Goal: Information Seeking & Learning: Learn about a topic

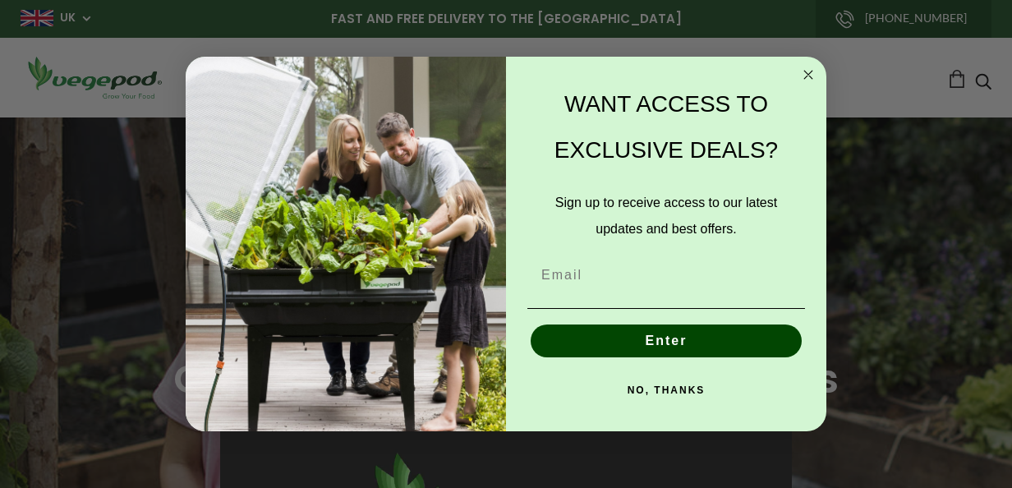
click at [800, 76] on circle "Close dialog" at bounding box center [808, 74] width 19 height 19
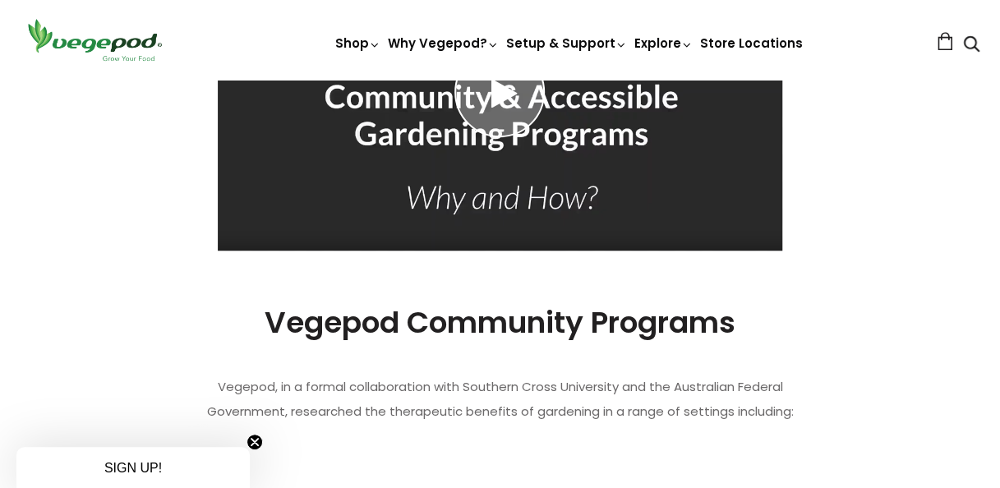
scroll to position [493, 0]
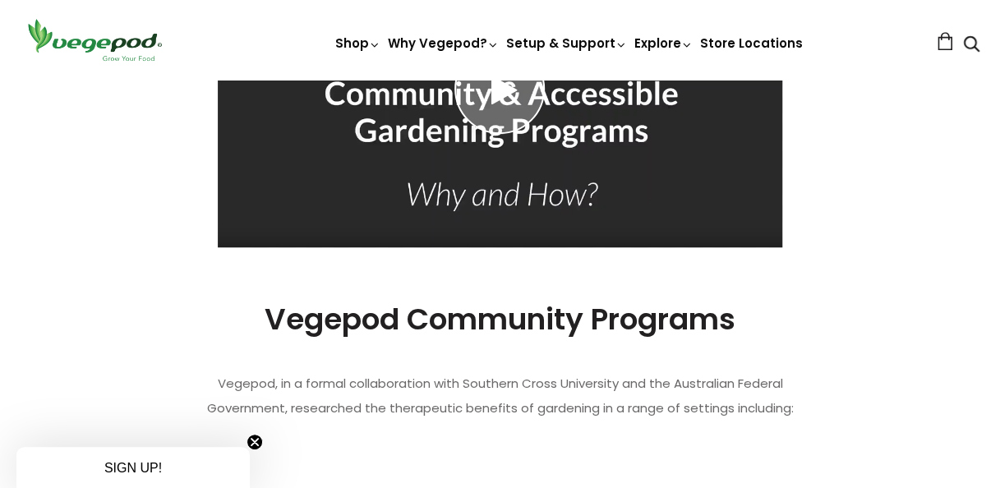
click at [258, 445] on icon "Close teaser" at bounding box center [254, 442] width 7 height 7
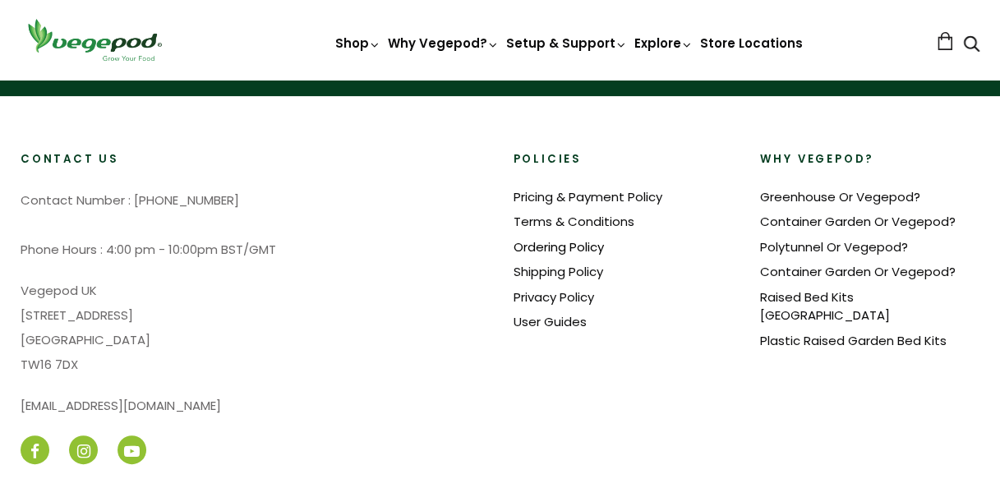
scroll to position [3106, 0]
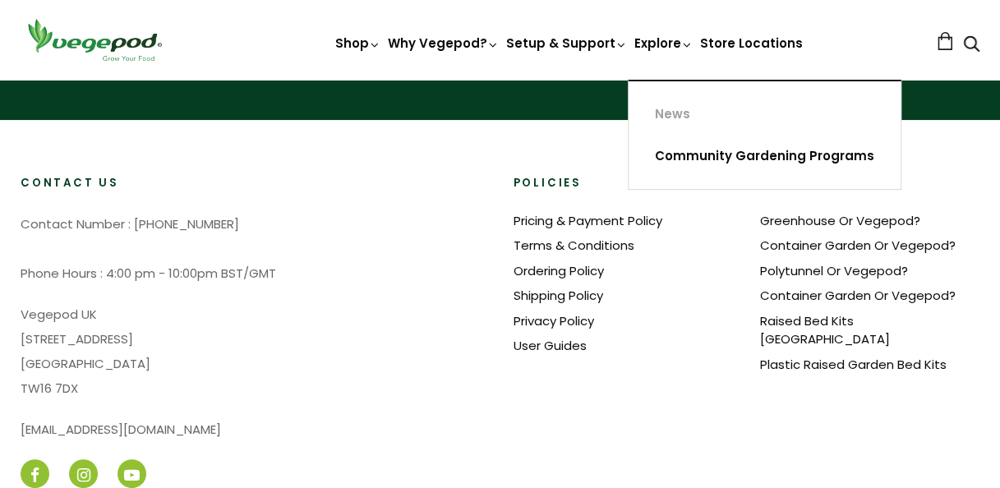
click at [692, 156] on link "Community Gardening Programs" at bounding box center [765, 157] width 272 height 42
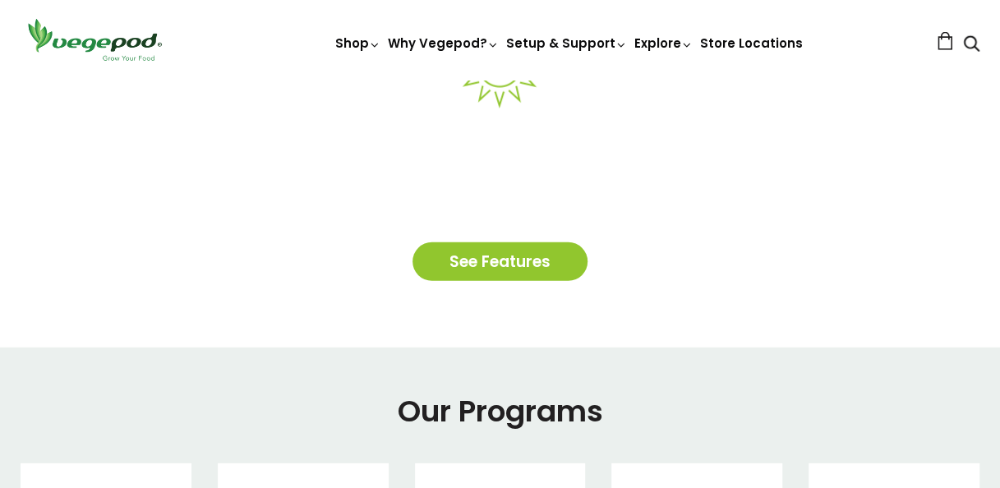
scroll to position [2136, 0]
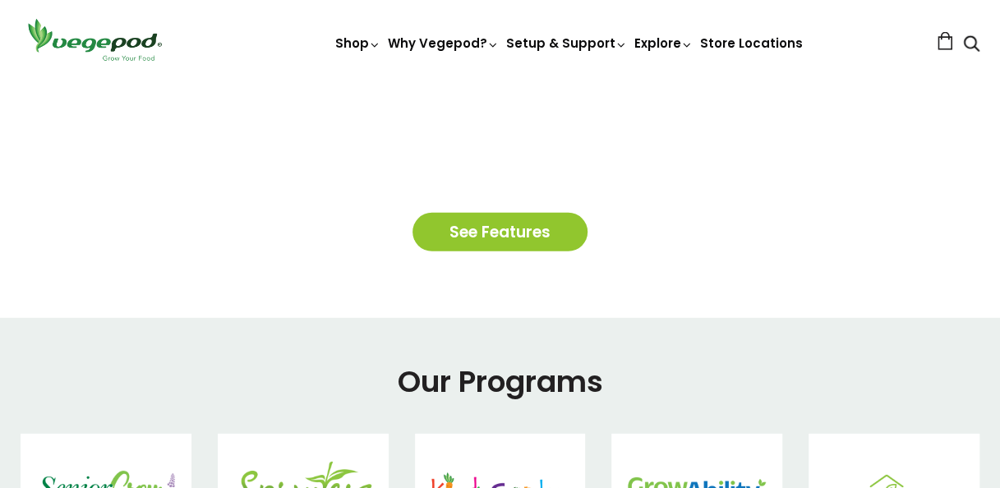
click at [549, 223] on link "See Features" at bounding box center [499, 232] width 175 height 39
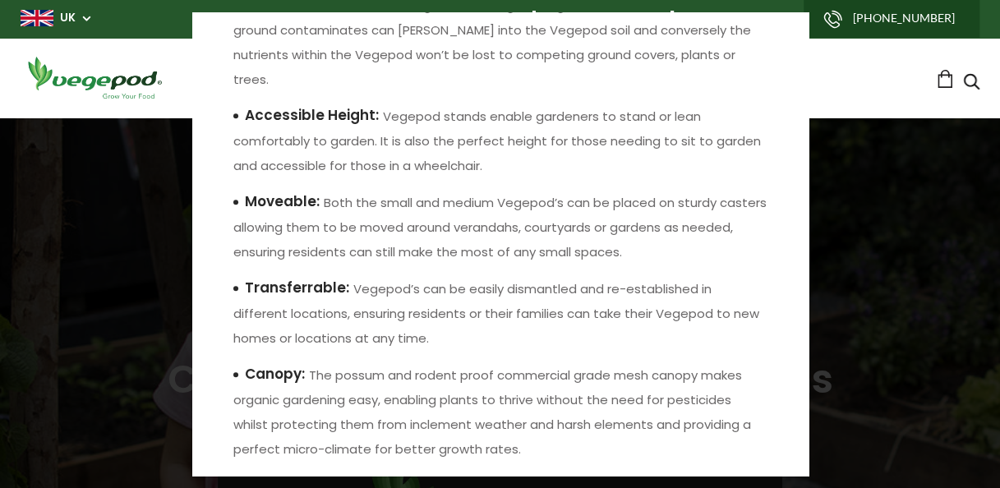
scroll to position [358, 0]
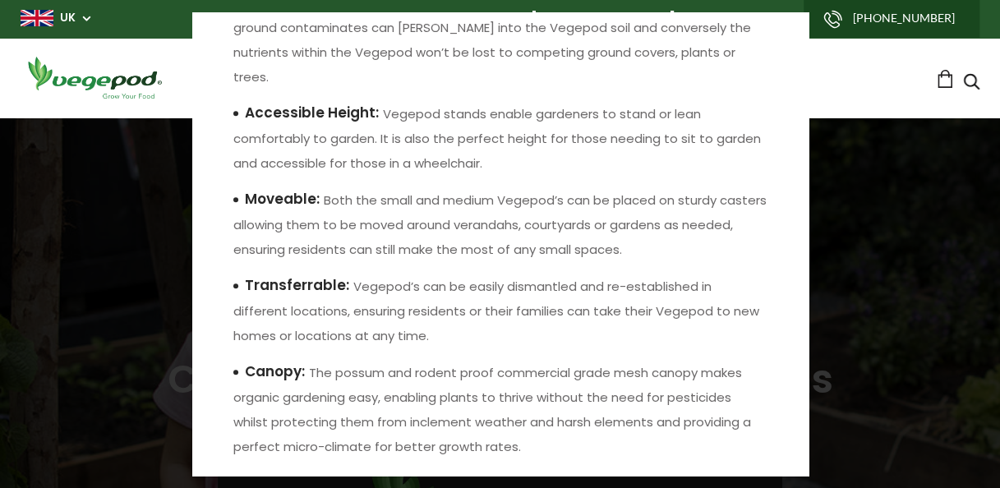
click at [933, 288] on div at bounding box center [500, 244] width 1000 height 488
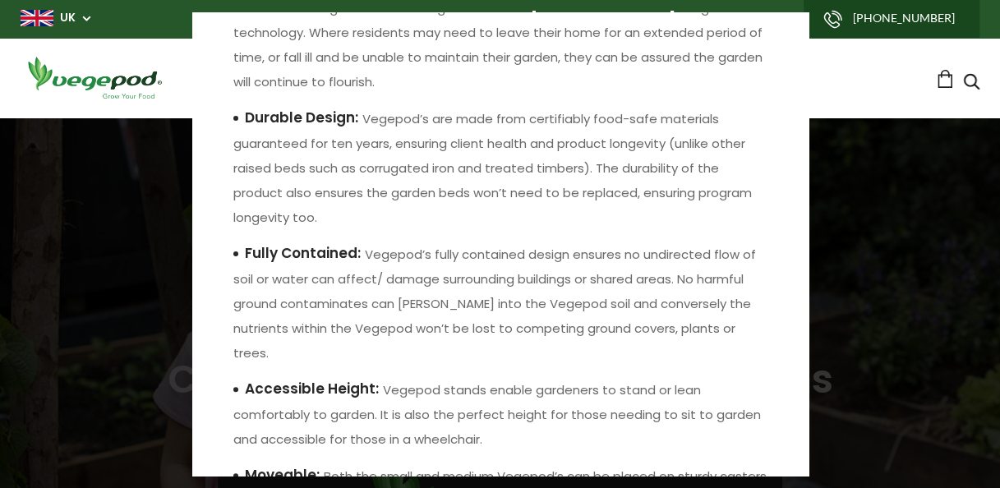
scroll to position [0, 0]
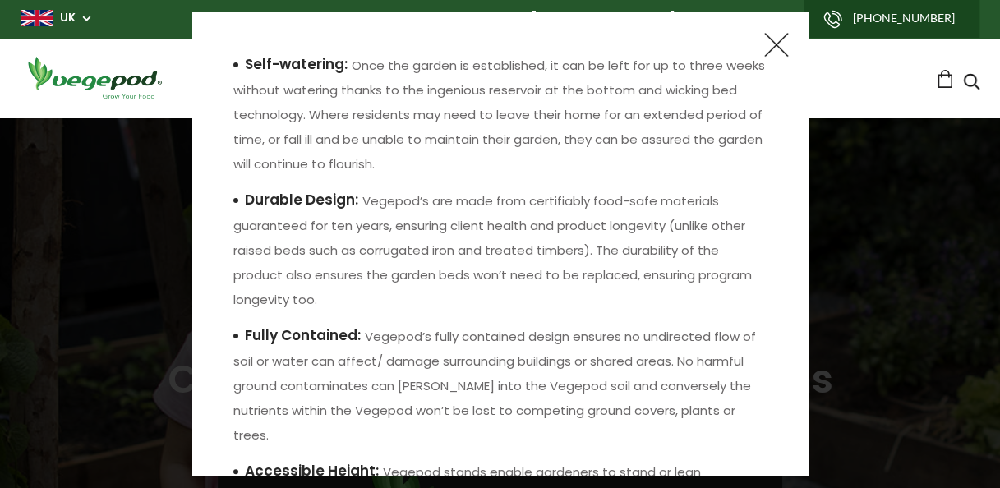
click at [766, 47] on img at bounding box center [776, 44] width 39 height 39
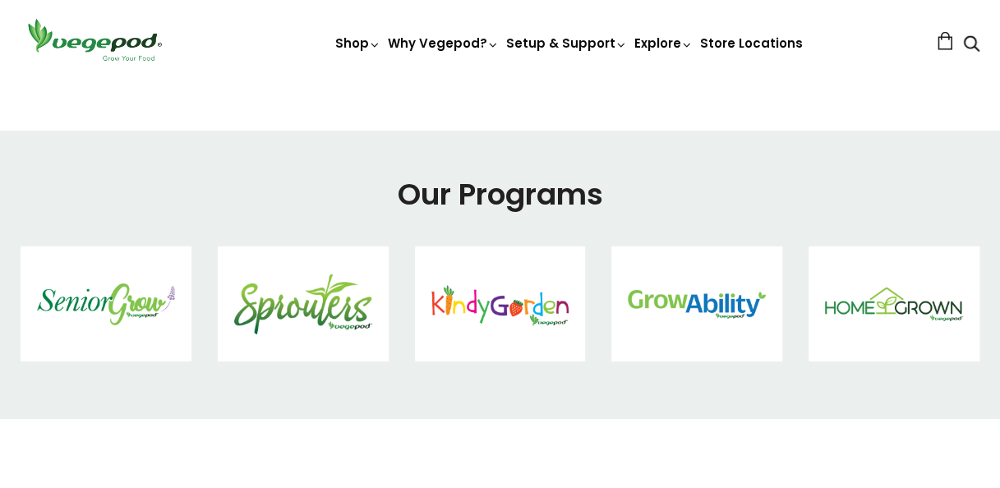
scroll to position [2383, 0]
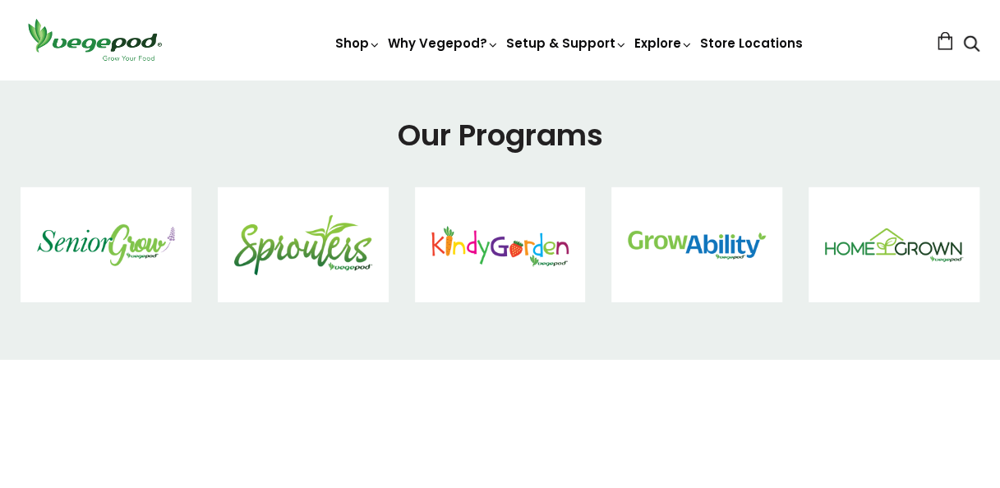
click at [151, 246] on img at bounding box center [106, 245] width 138 height 42
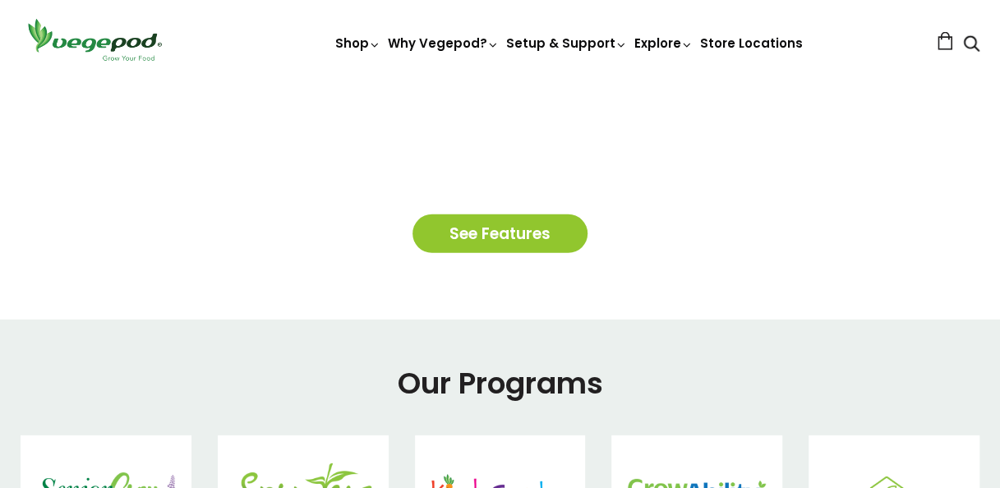
scroll to position [2158, 0]
